Goal: Transaction & Acquisition: Subscribe to service/newsletter

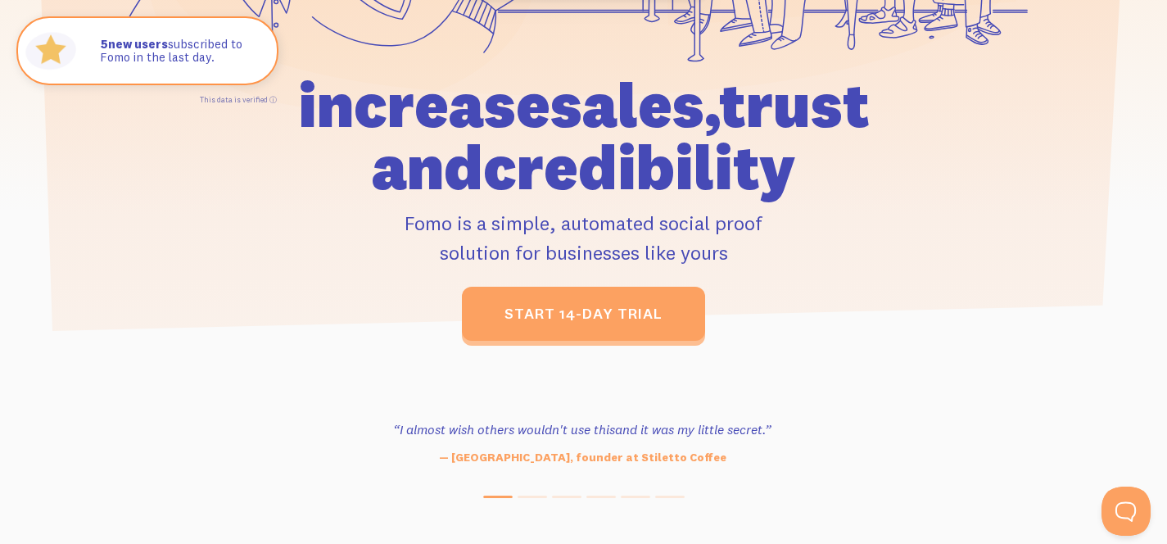
scroll to position [572, 0]
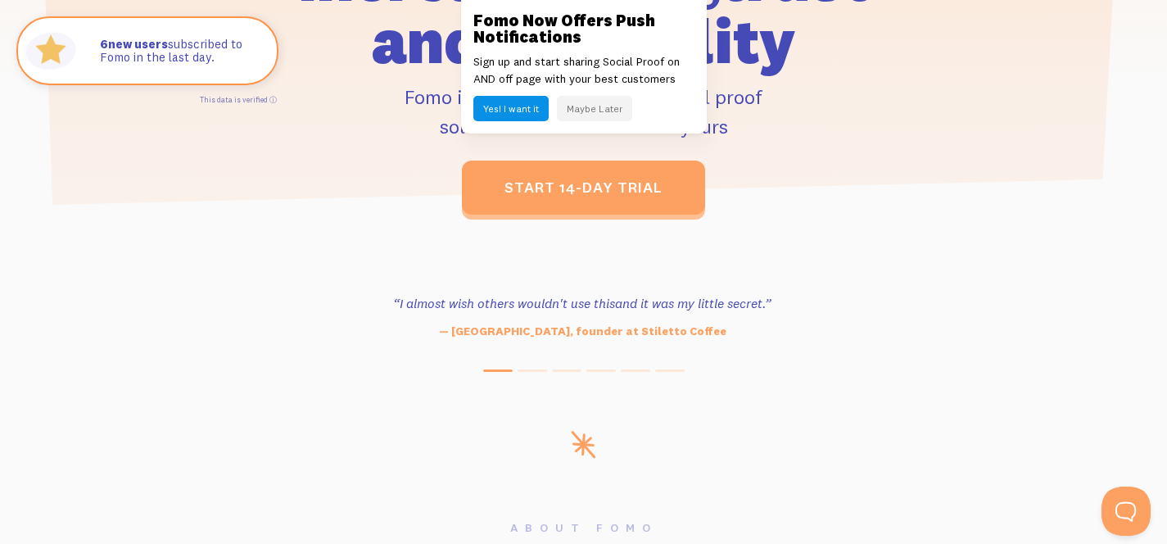
click at [538, 111] on button "Yes! I want it" at bounding box center [510, 108] width 75 height 25
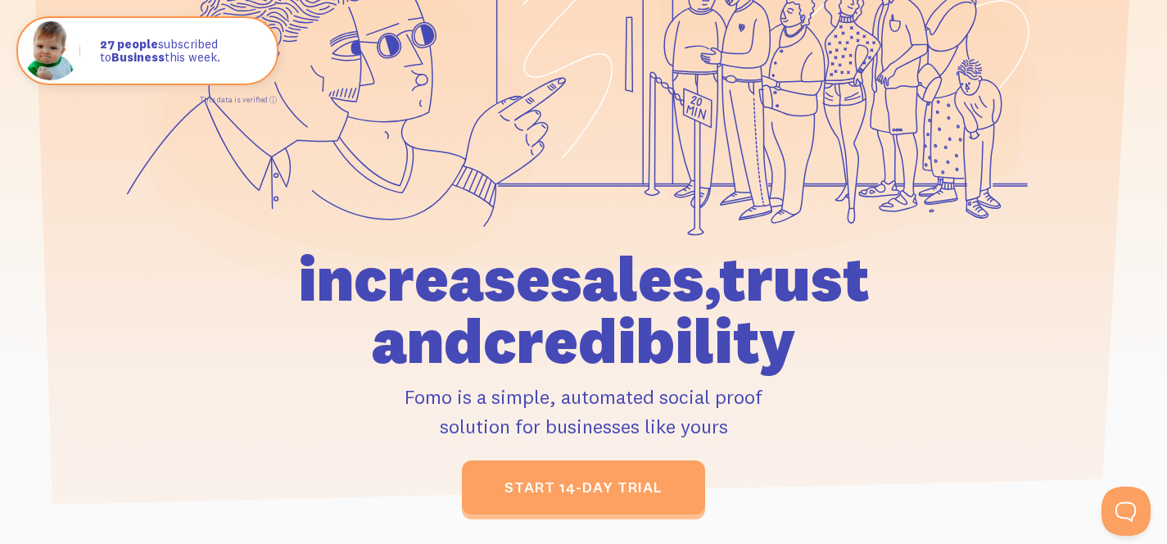
scroll to position [0, 0]
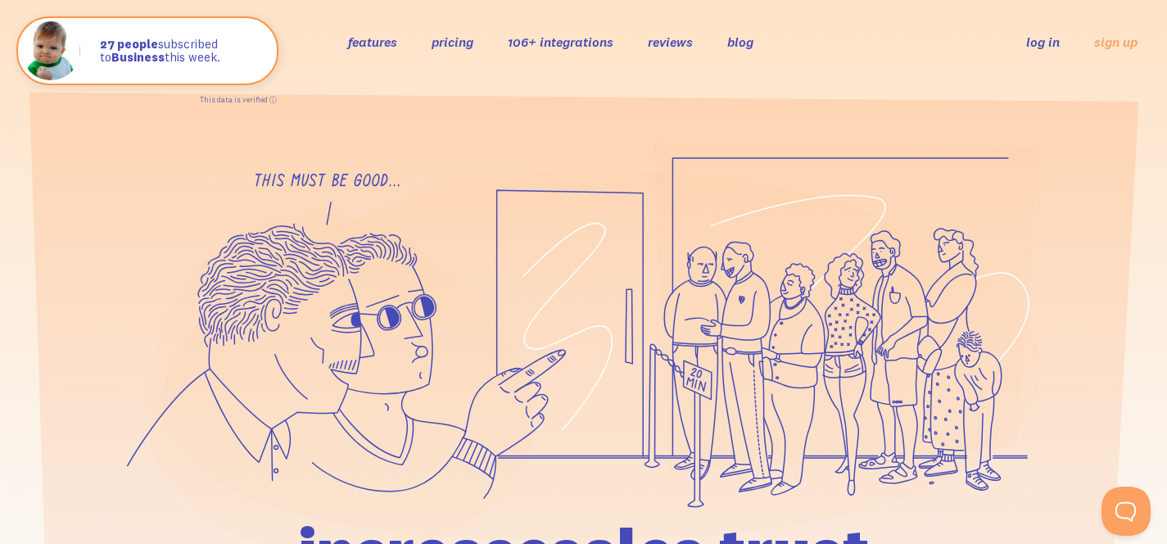
click at [436, 46] on link "pricing" at bounding box center [453, 42] width 42 height 16
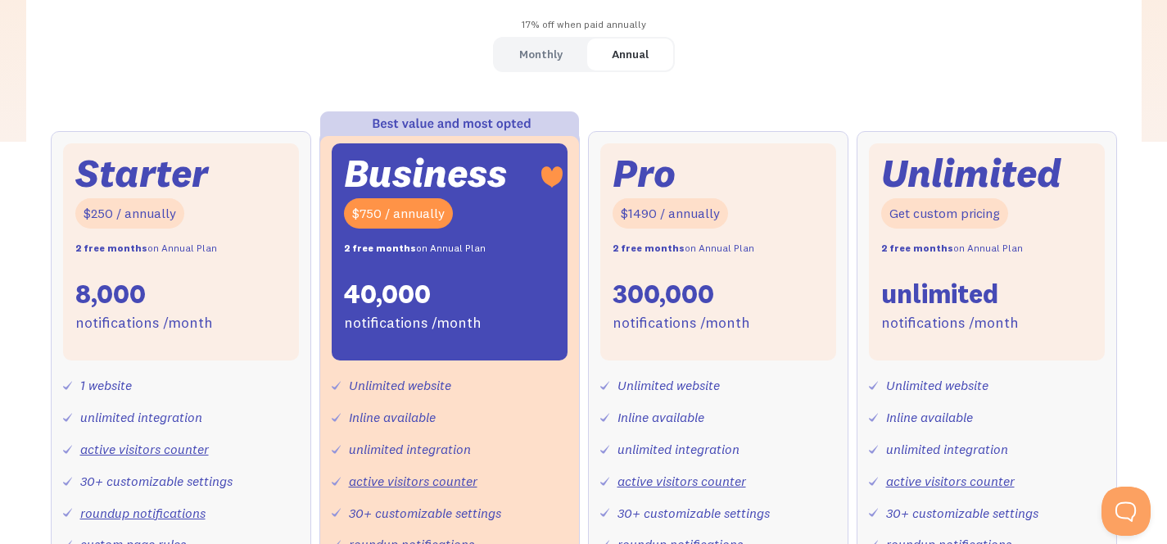
scroll to position [258, 0]
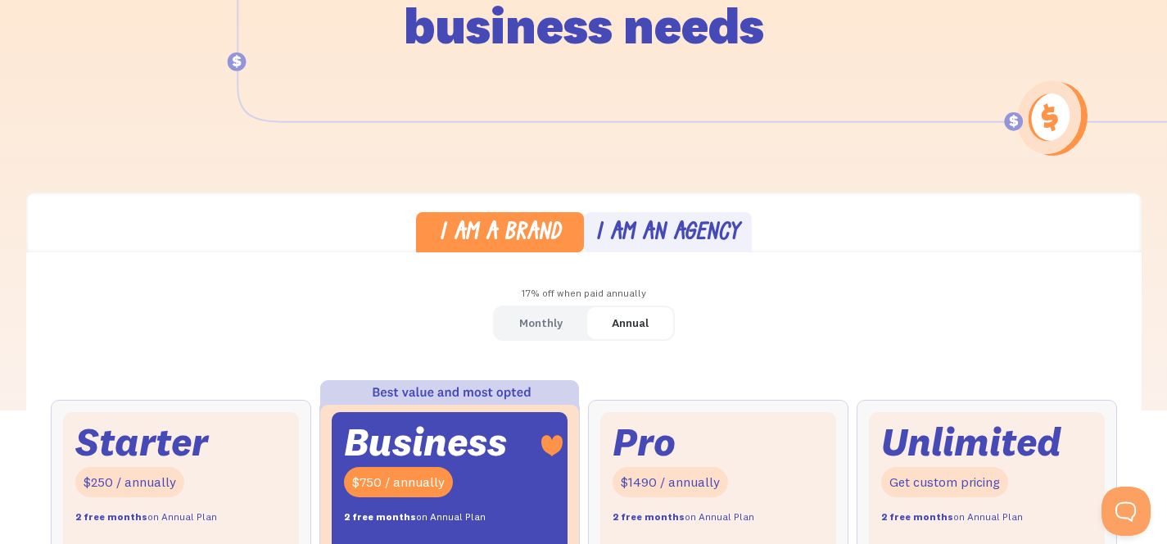
click at [650, 224] on div "I am an agency" at bounding box center [667, 234] width 144 height 24
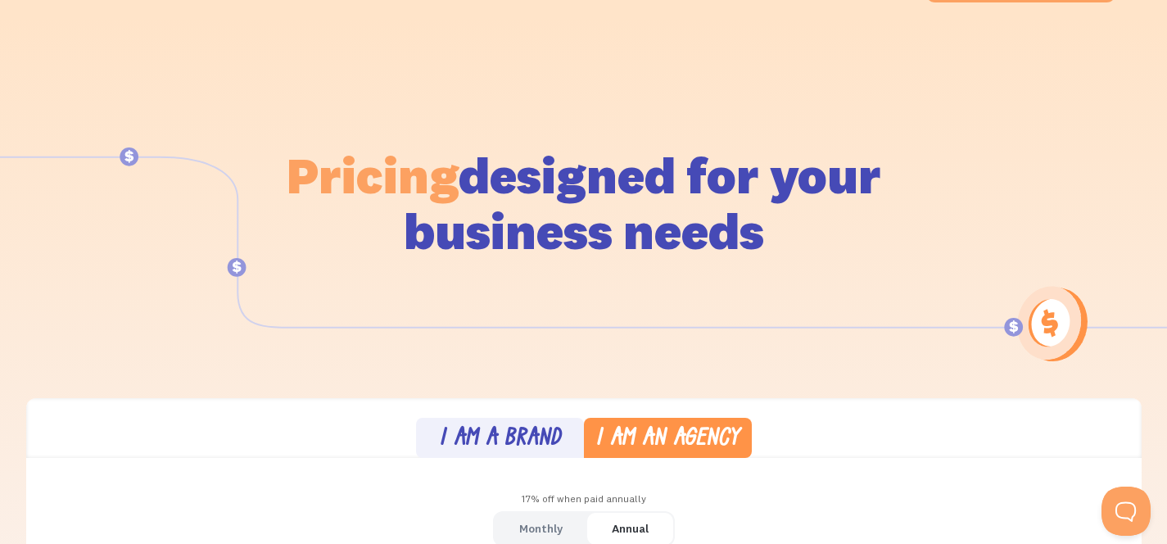
scroll to position [0, 0]
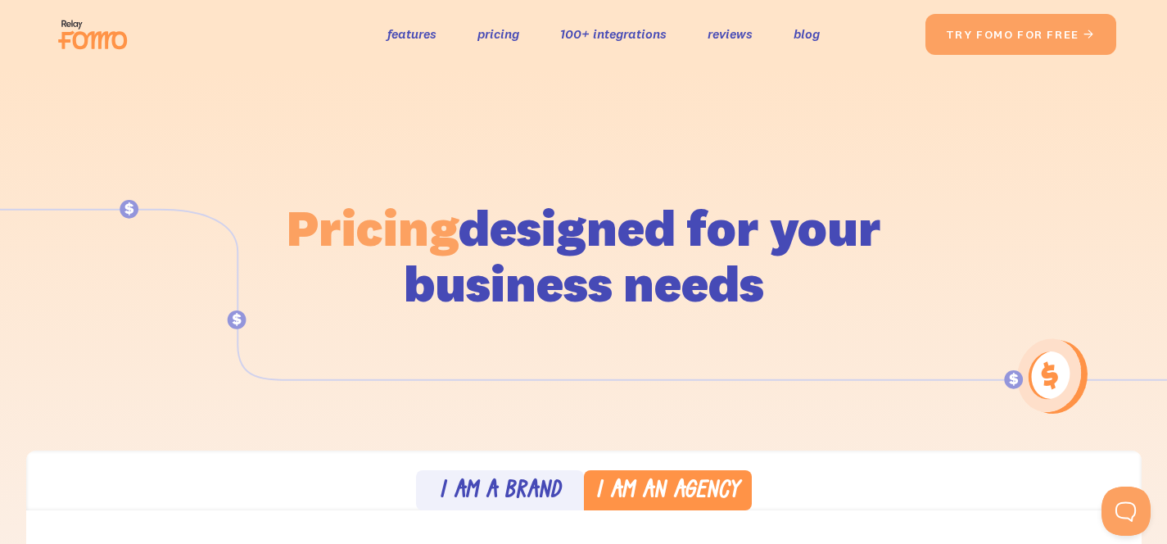
click at [111, 42] on img at bounding box center [98, 34] width 92 height 52
